Goal: Task Accomplishment & Management: Use online tool/utility

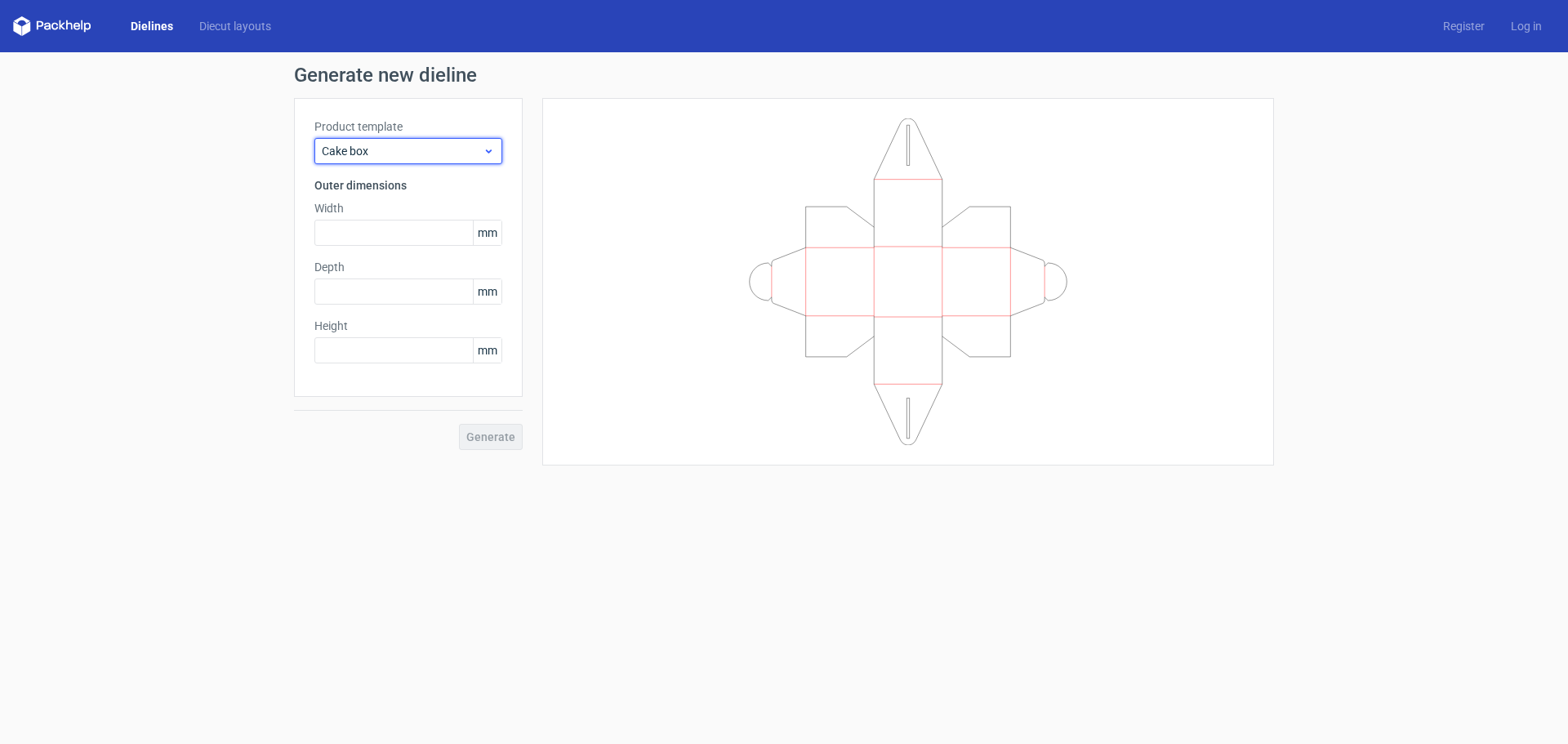
click at [483, 158] on span "Cake box" at bounding box center [402, 151] width 161 height 17
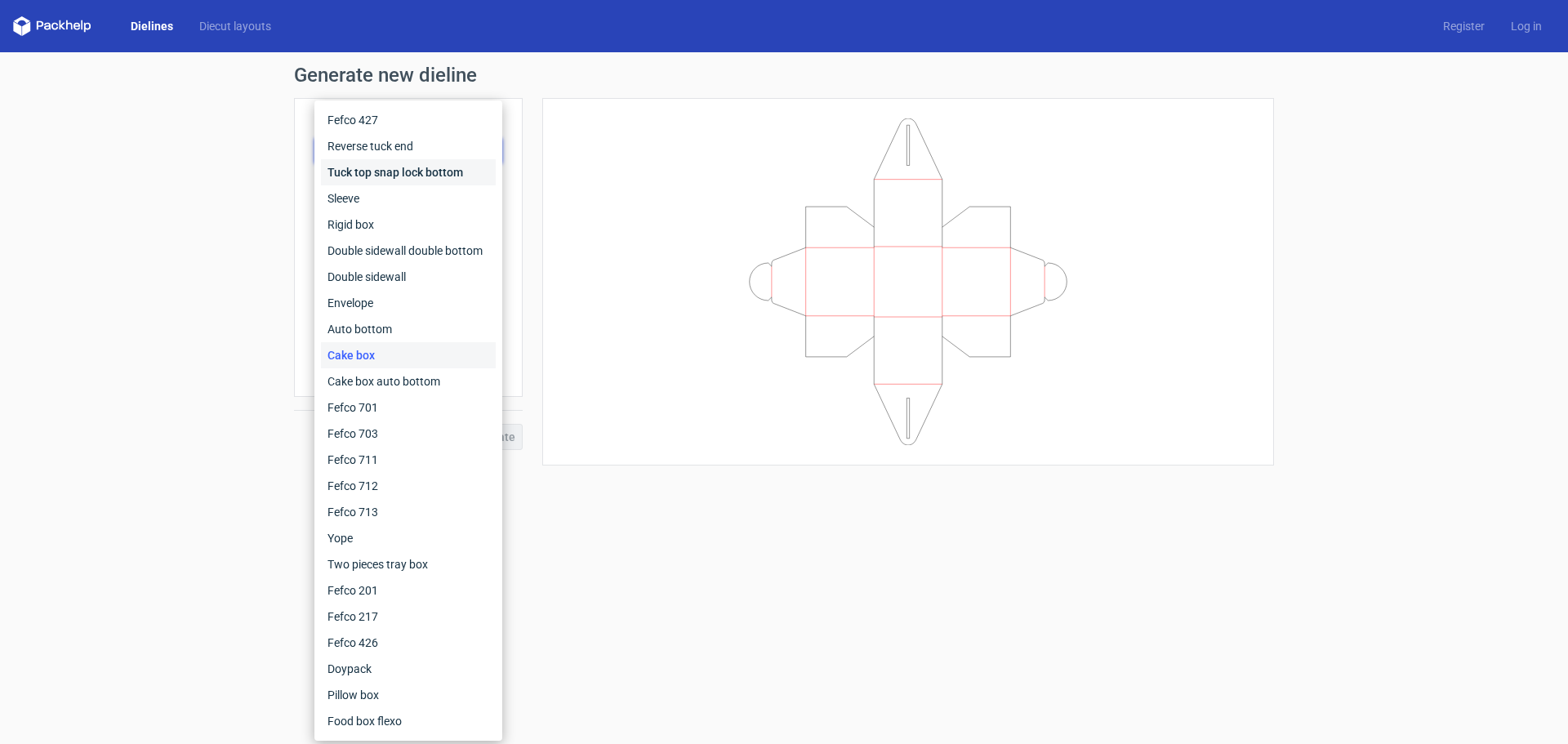
click at [432, 166] on div "Tuck top snap lock bottom" at bounding box center [407, 173] width 174 height 26
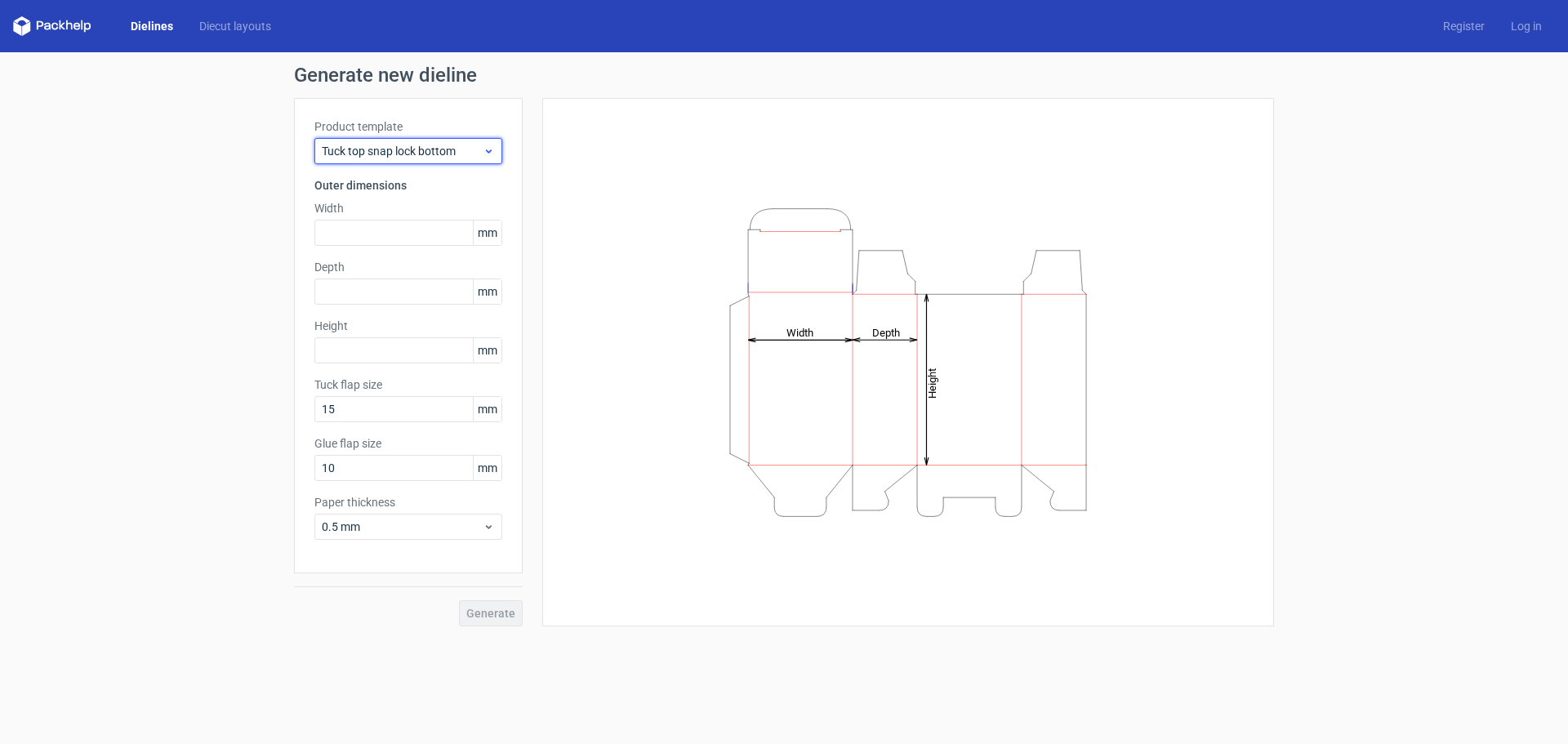
click at [495, 153] on div "Tuck top snap lock bottom" at bounding box center [408, 152] width 187 height 26
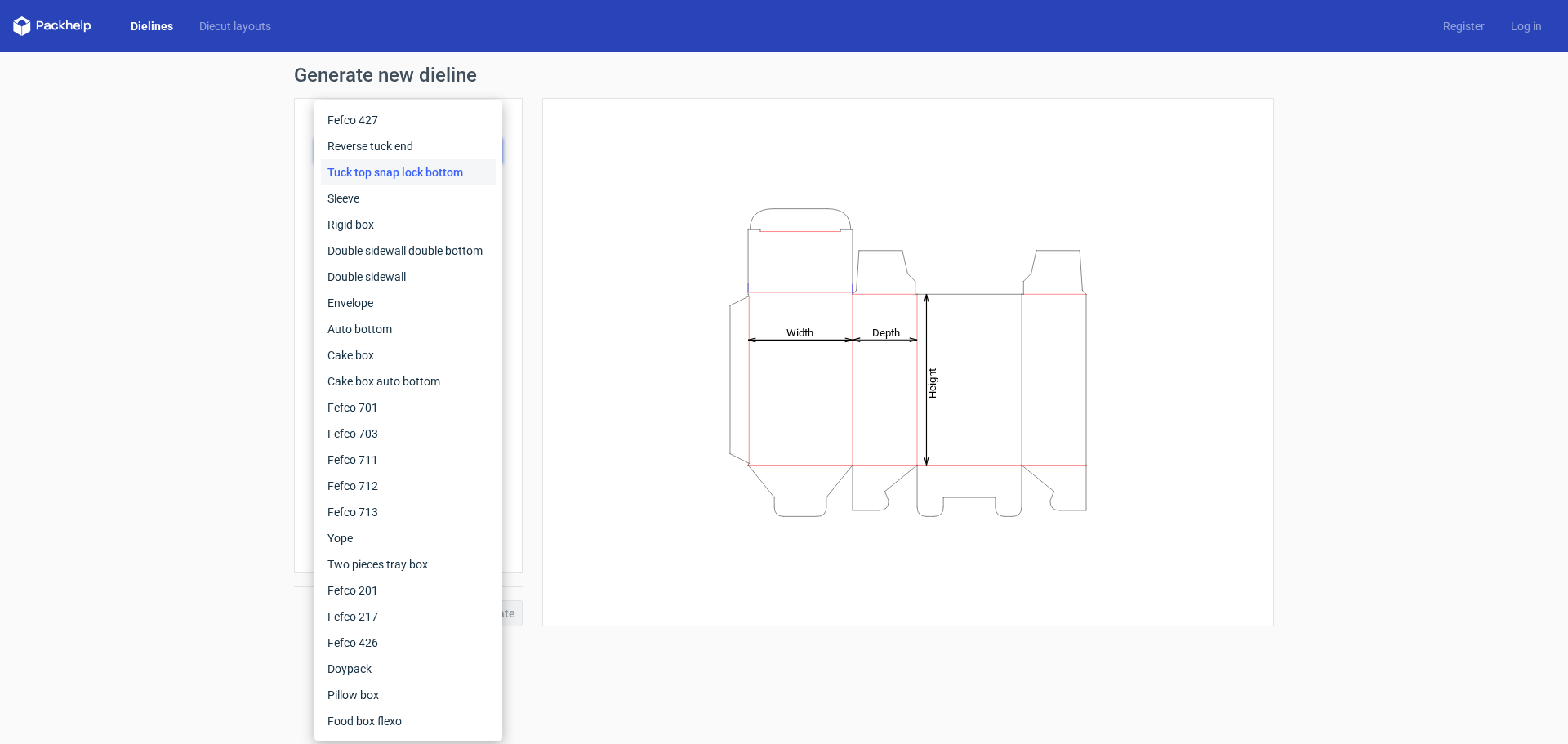
click at [649, 190] on div "Height Depth Width" at bounding box center [908, 362] width 691 height 487
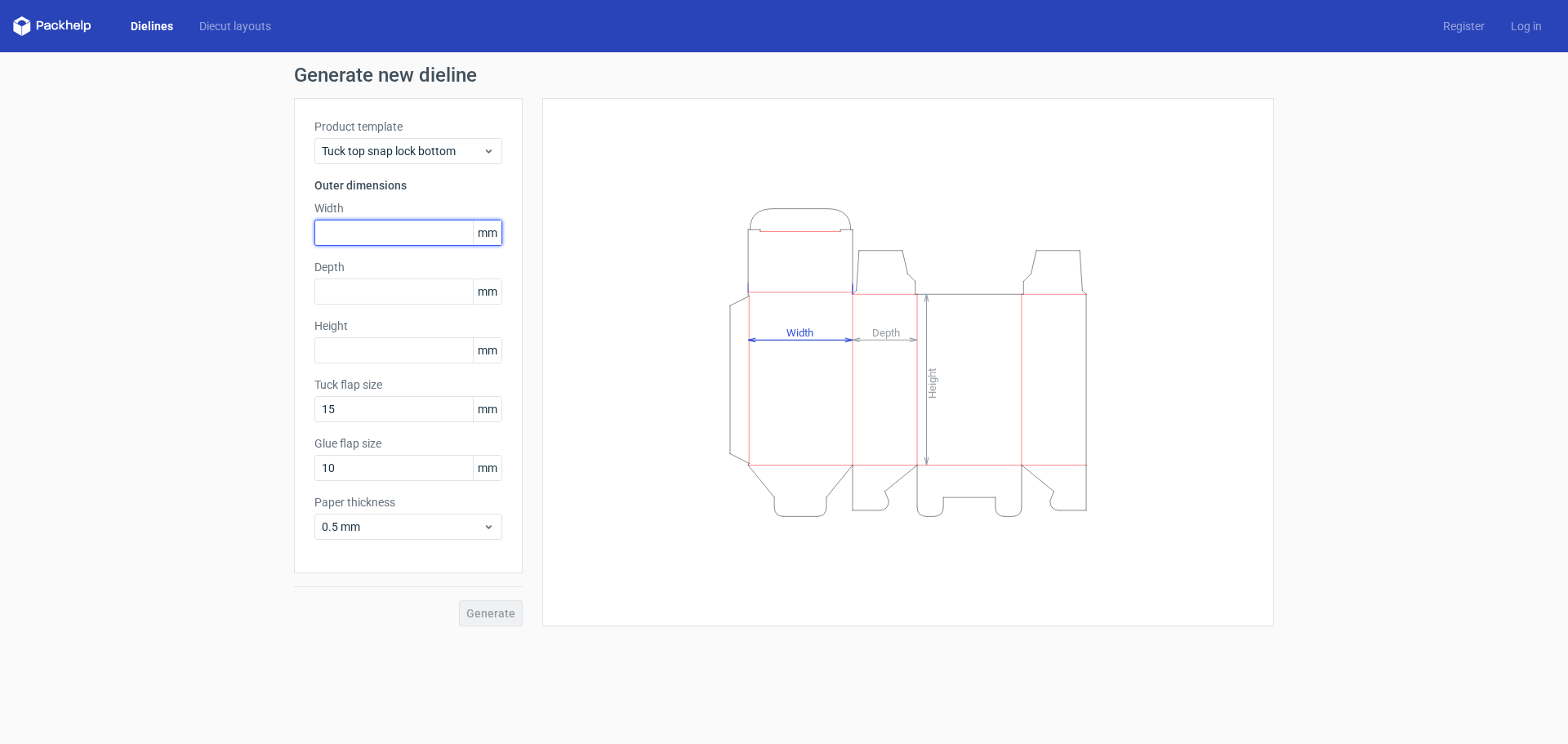
click at [378, 237] on input "text" at bounding box center [408, 233] width 187 height 26
type input "92"
click at [411, 294] on input "text" at bounding box center [408, 292] width 187 height 26
type input "92"
click at [380, 360] on input "text" at bounding box center [408, 351] width 187 height 26
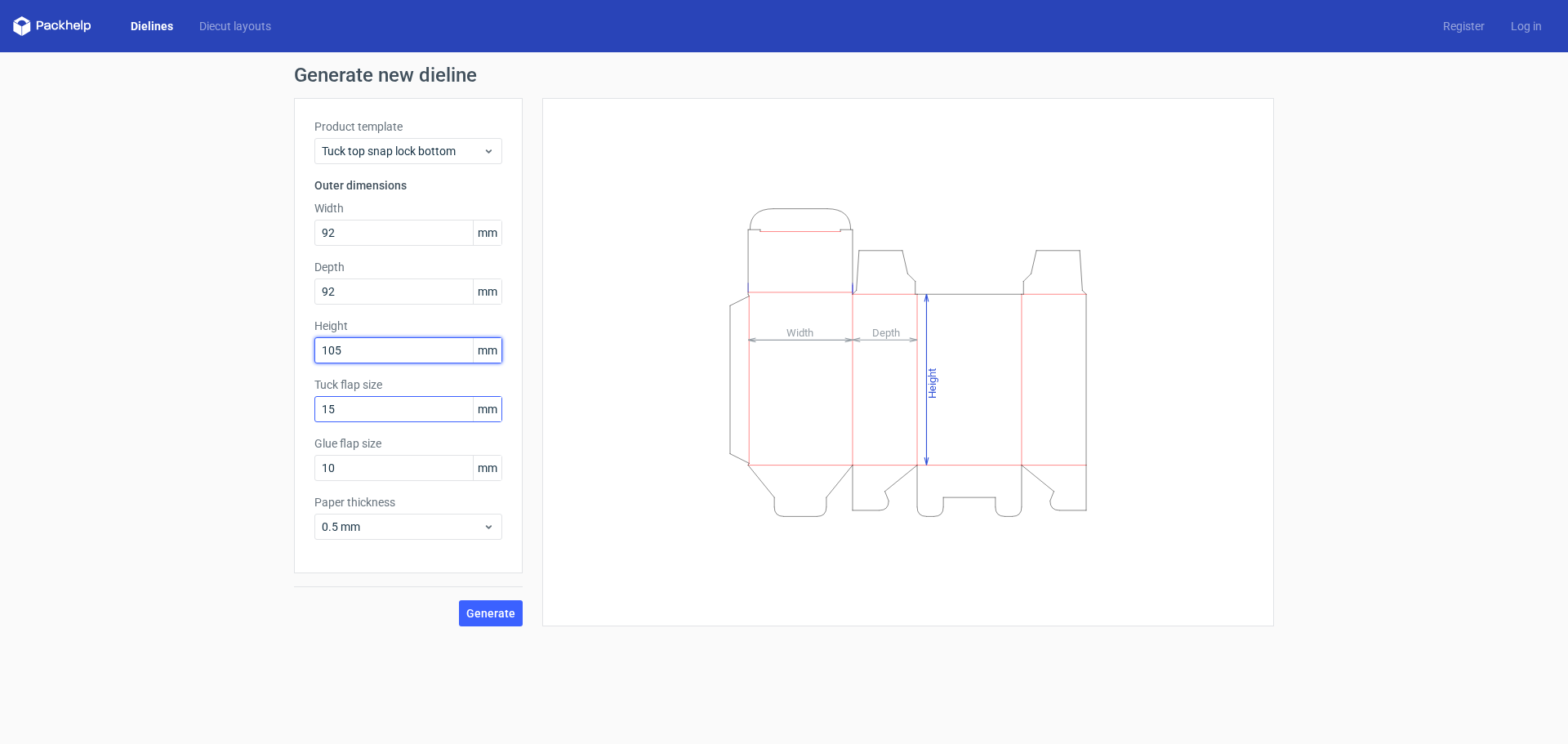
type input "105"
click at [374, 411] on input "15" at bounding box center [408, 409] width 187 height 26
click at [499, 621] on button "Generate" at bounding box center [491, 613] width 64 height 26
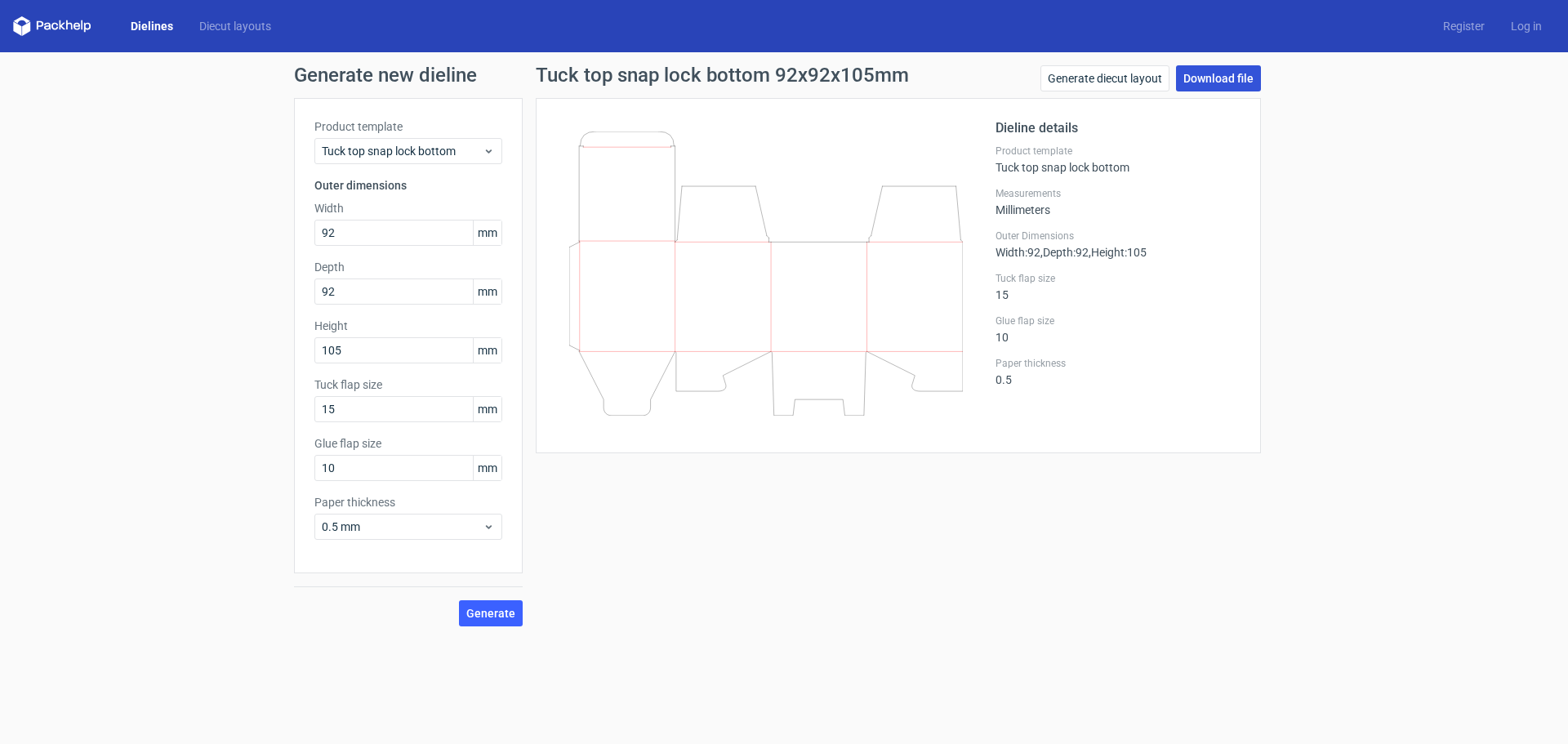
click at [1225, 80] on link "Download file" at bounding box center [1218, 79] width 85 height 26
